Goal: Subscribe to service/newsletter

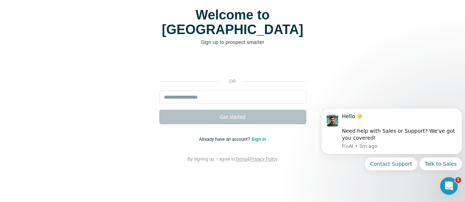
scroll to position [47, 0]
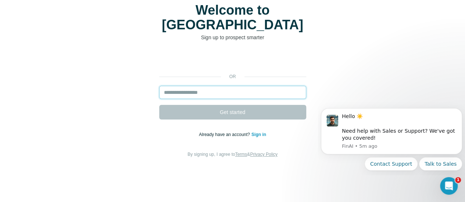
click at [159, 86] on input "email" at bounding box center [232, 92] width 147 height 13
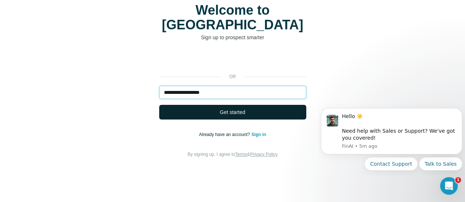
type input "**********"
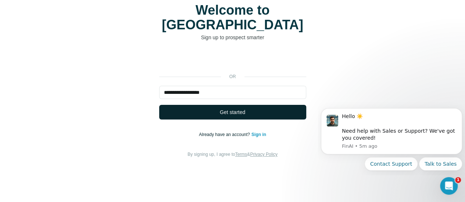
click at [220, 109] on span "Get started" at bounding box center [232, 112] width 25 height 7
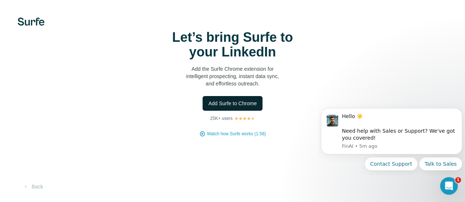
click at [208, 107] on span "Add Surfe to Chrome" at bounding box center [232, 103] width 48 height 7
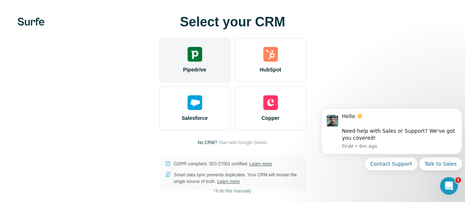
click at [187, 62] on img at bounding box center [194, 54] width 15 height 15
